Goal: Task Accomplishment & Management: Manage account settings

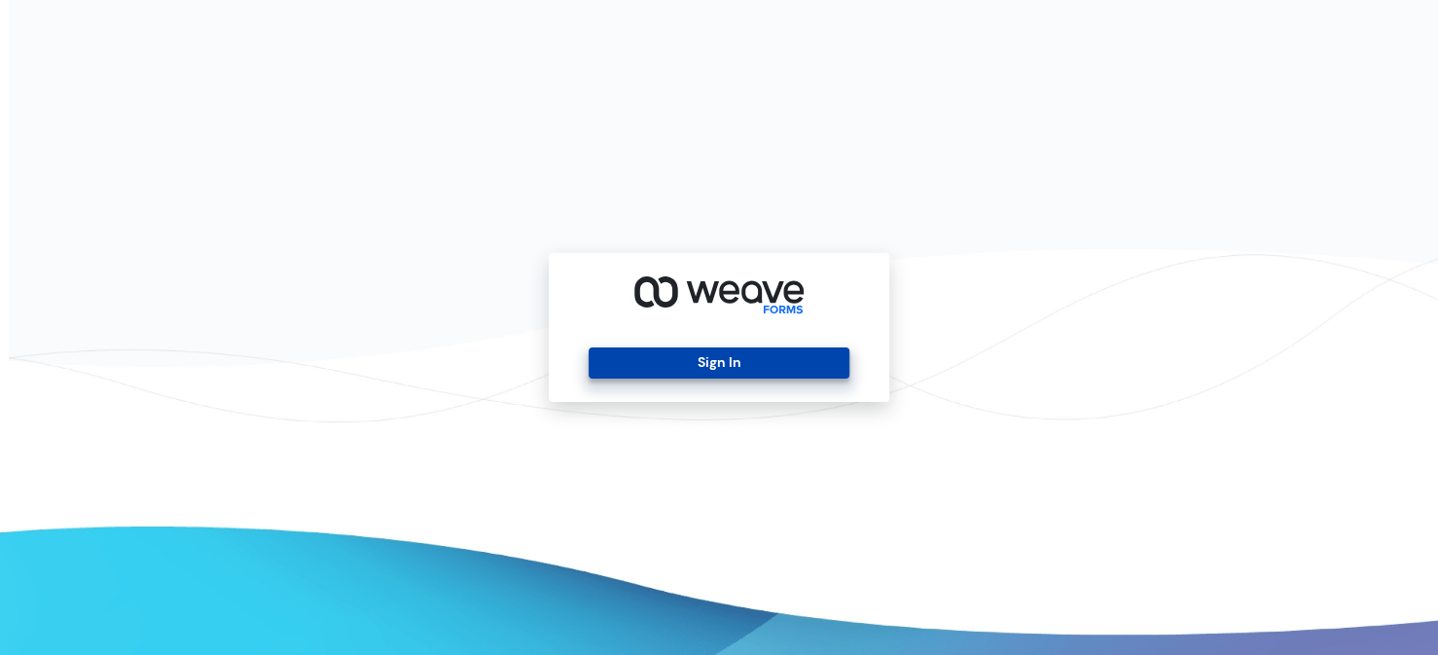
click at [660, 360] on button "Sign In" at bounding box center [718, 362] width 260 height 31
